Goal: Navigation & Orientation: Find specific page/section

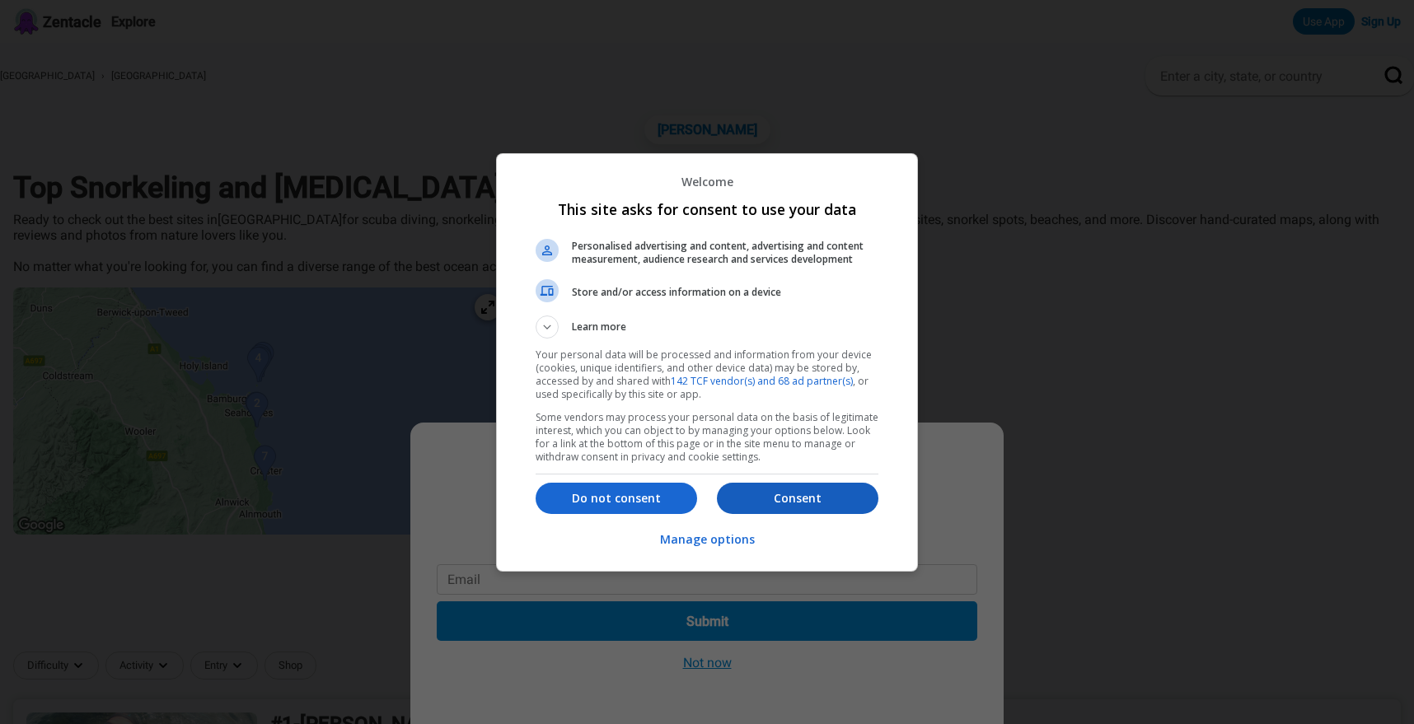
click at [802, 501] on p "Consent" at bounding box center [797, 498] width 161 height 16
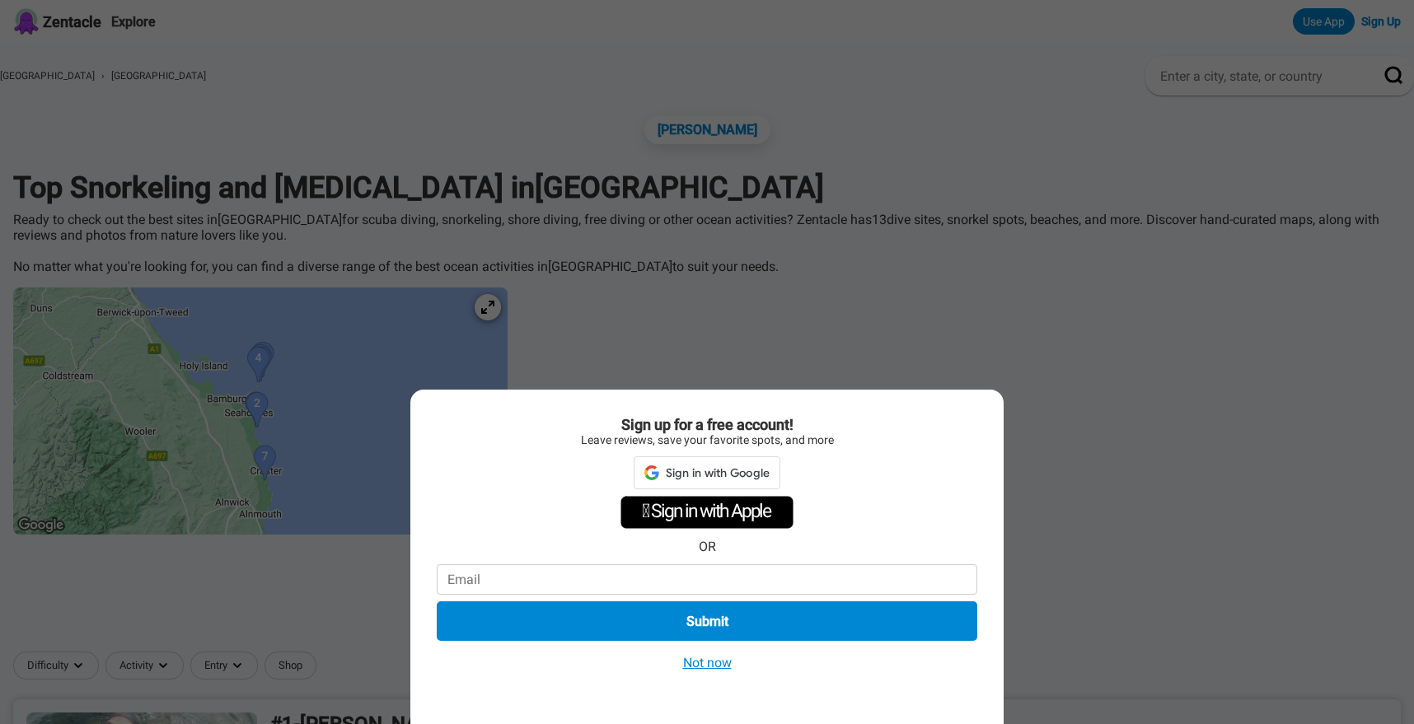
click at [709, 665] on button "Not now" at bounding box center [707, 662] width 58 height 17
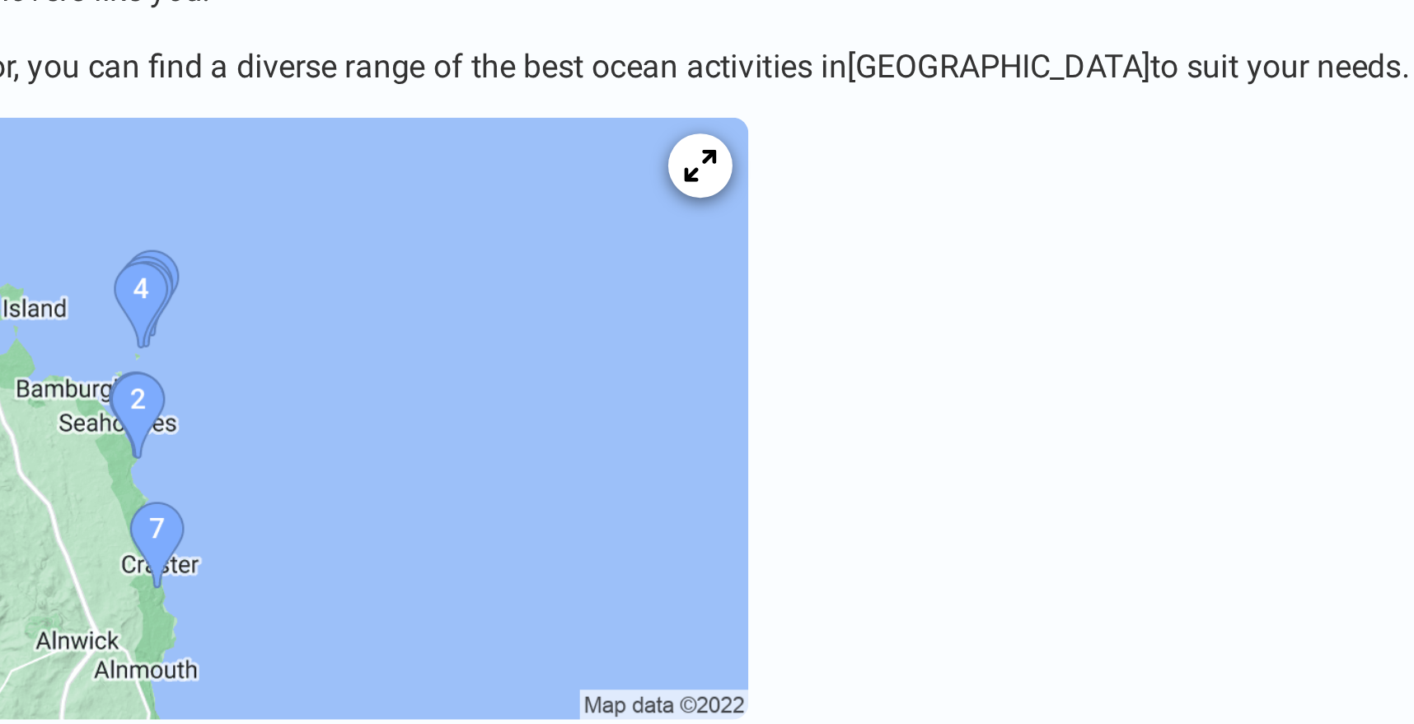
click at [311, 407] on img at bounding box center [260, 411] width 494 height 247
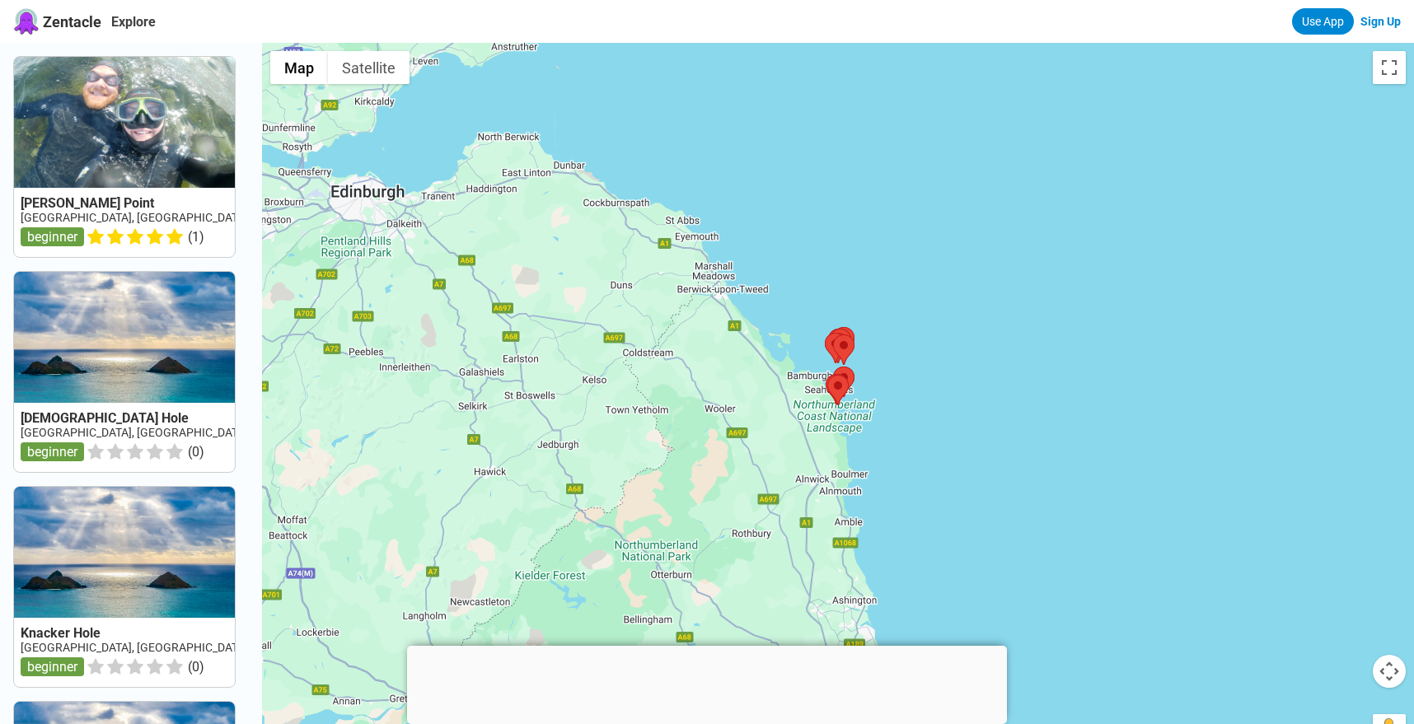
click at [99, 165] on link at bounding box center [124, 157] width 221 height 200
